Goal: Information Seeking & Learning: Learn about a topic

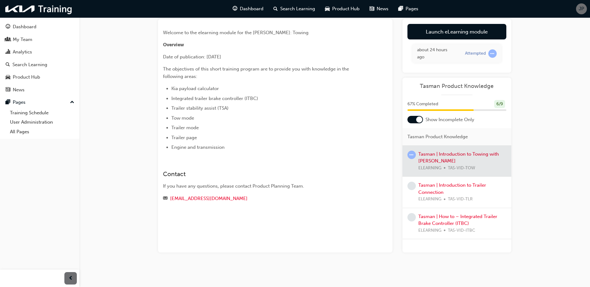
scroll to position [38, 0]
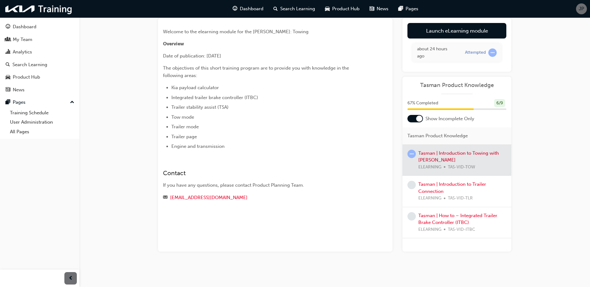
click at [422, 154] on div at bounding box center [456, 160] width 109 height 31
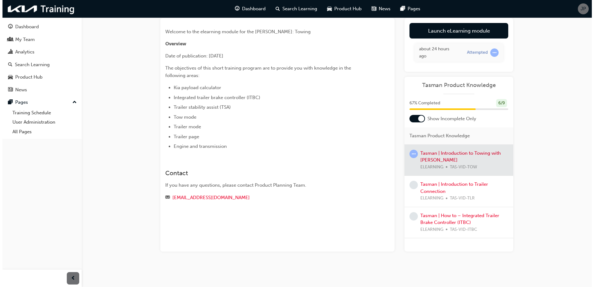
scroll to position [0, 0]
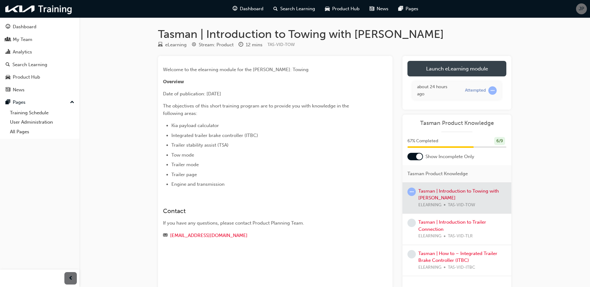
click at [437, 67] on link "Launch eLearning module" at bounding box center [456, 69] width 99 height 16
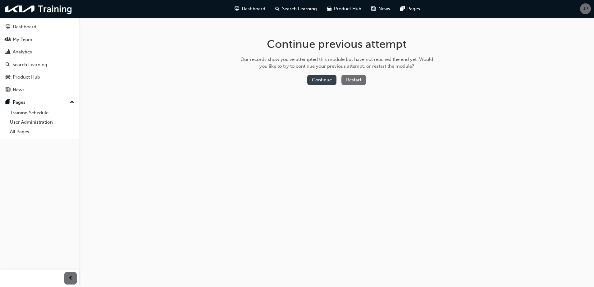
click at [330, 76] on button "Continue" at bounding box center [321, 80] width 29 height 10
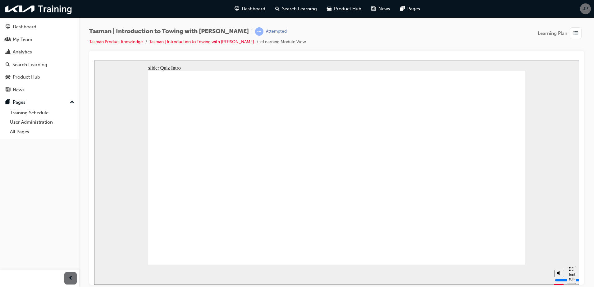
radio input "true"
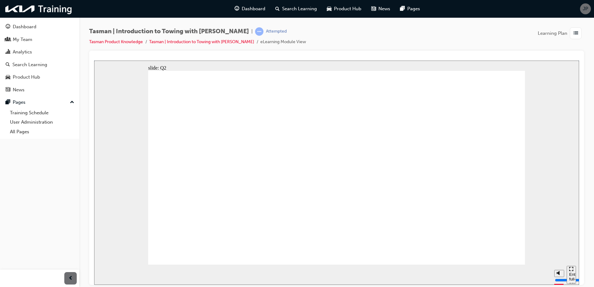
radio input "true"
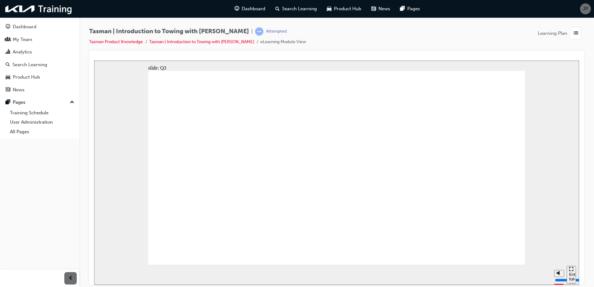
radio input "true"
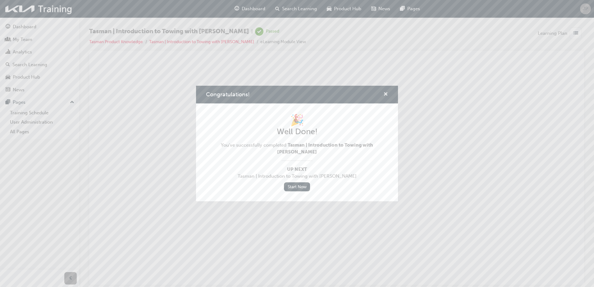
click at [388, 96] on span "cross-icon" at bounding box center [385, 95] width 5 height 6
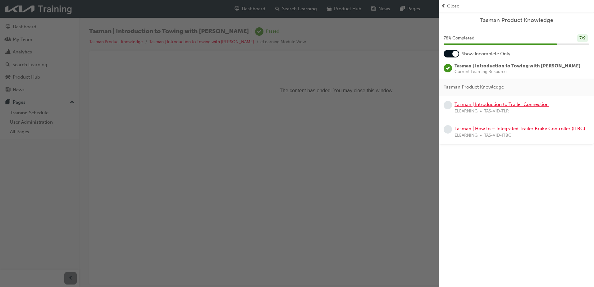
click at [508, 107] on link "Tasman | Introduction to Trailer Connection" at bounding box center [502, 105] width 94 height 6
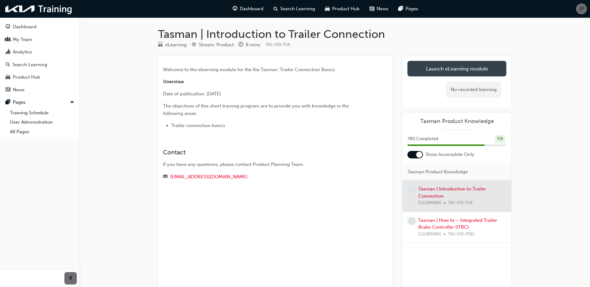
click at [423, 74] on link "Launch eLearning module" at bounding box center [456, 69] width 99 height 16
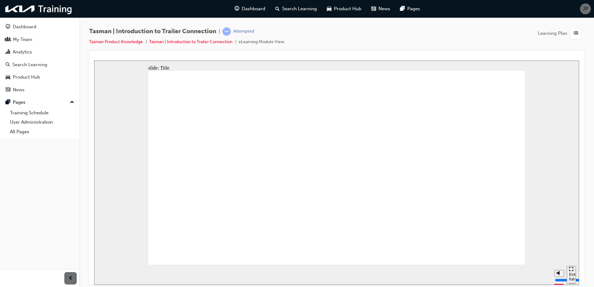
type input "106700"
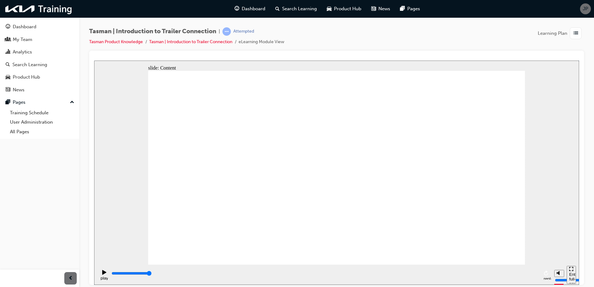
radio input "true"
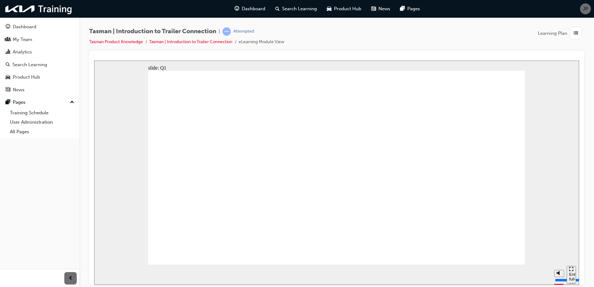
radio input "true"
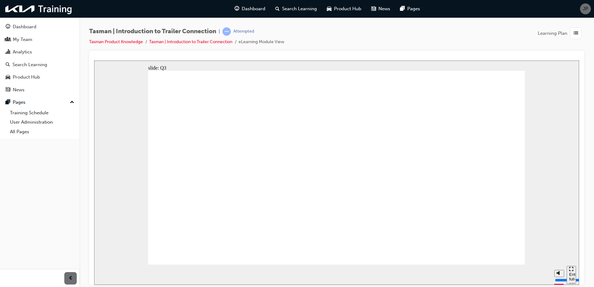
radio input "true"
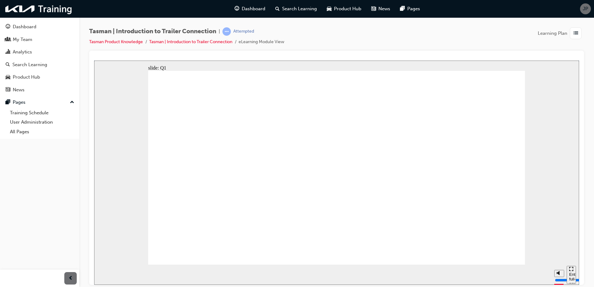
radio input "true"
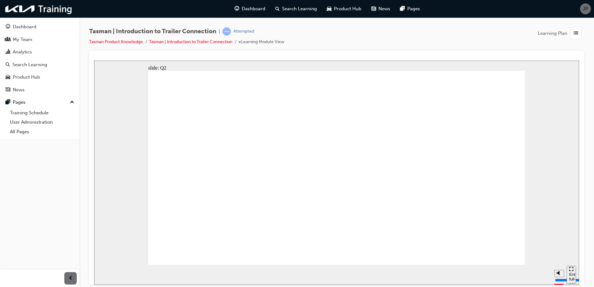
radio input "true"
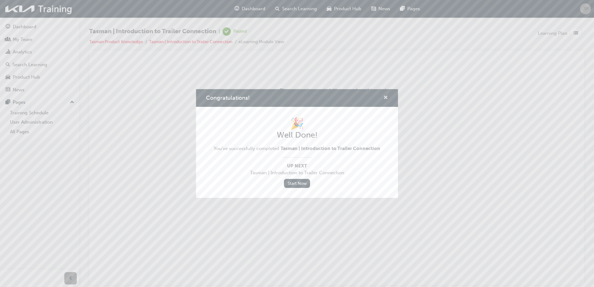
click at [383, 97] on span "cross-icon" at bounding box center [385, 98] width 5 height 6
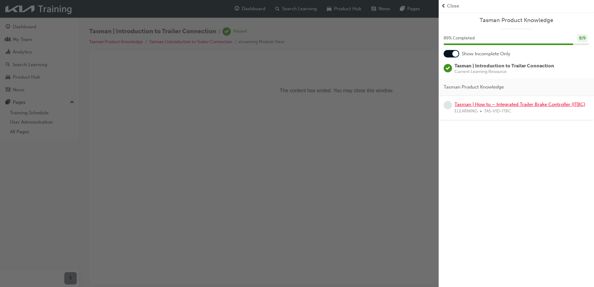
click at [534, 106] on link "Tasman | How to – Integrated Trailer Brake Controller (ITBC)" at bounding box center [520, 105] width 131 height 6
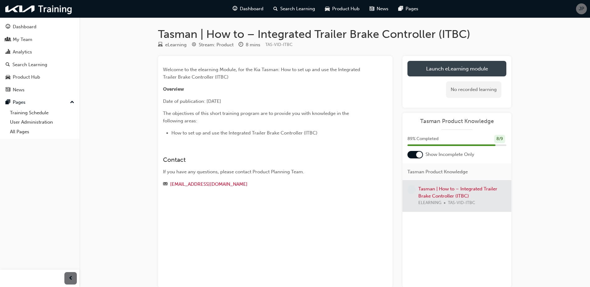
click at [437, 65] on link "Launch eLearning module" at bounding box center [456, 69] width 99 height 16
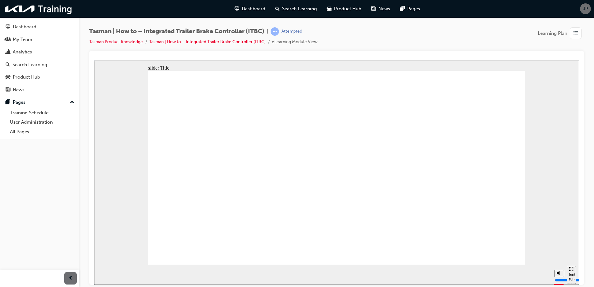
type input "103500"
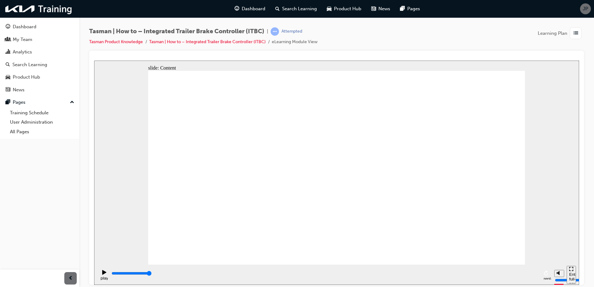
radio input "true"
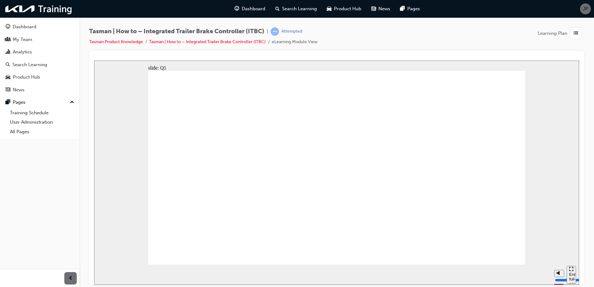
radio input "true"
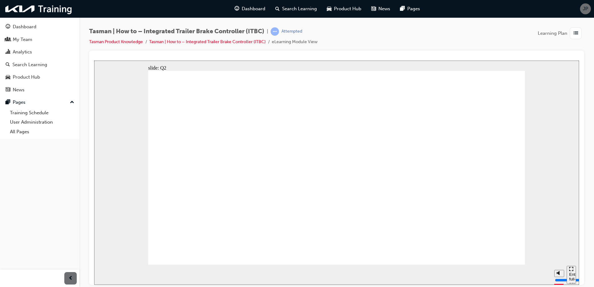
radio input "true"
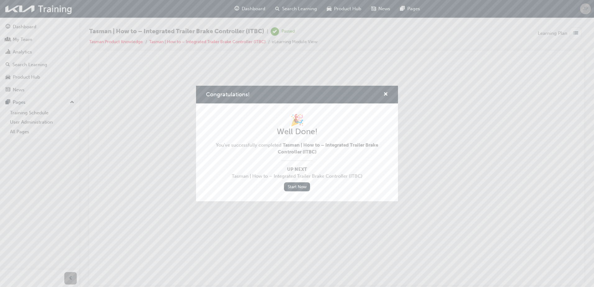
click at [379, 95] on div "Congratulations!" at bounding box center [384, 95] width 10 height 8
click at [384, 95] on span "cross-icon" at bounding box center [385, 95] width 5 height 6
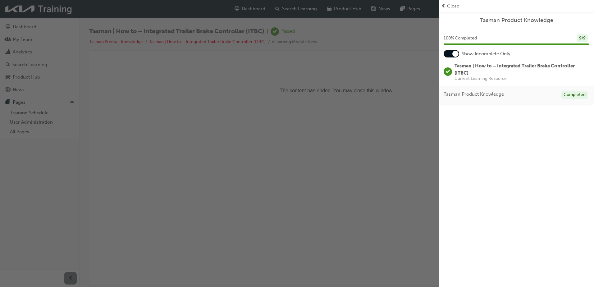
click at [456, 53] on div at bounding box center [455, 54] width 6 height 6
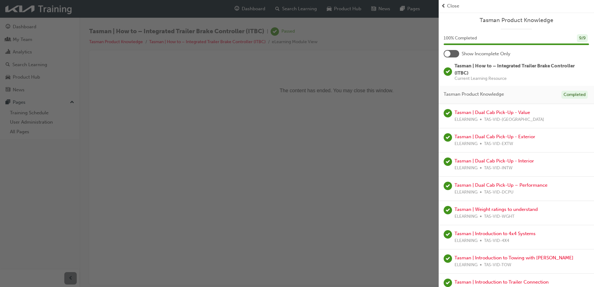
click at [448, 53] on div at bounding box center [447, 54] width 6 height 6
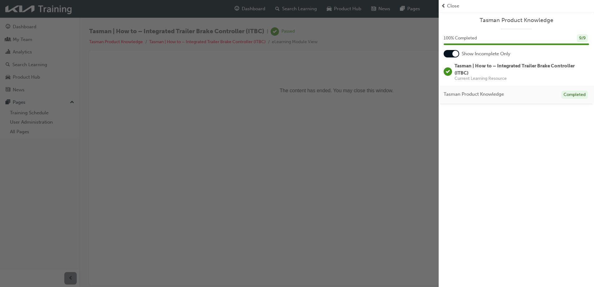
click at [448, 53] on div at bounding box center [452, 53] width 16 height 7
